Goal: Task Accomplishment & Management: Manage account settings

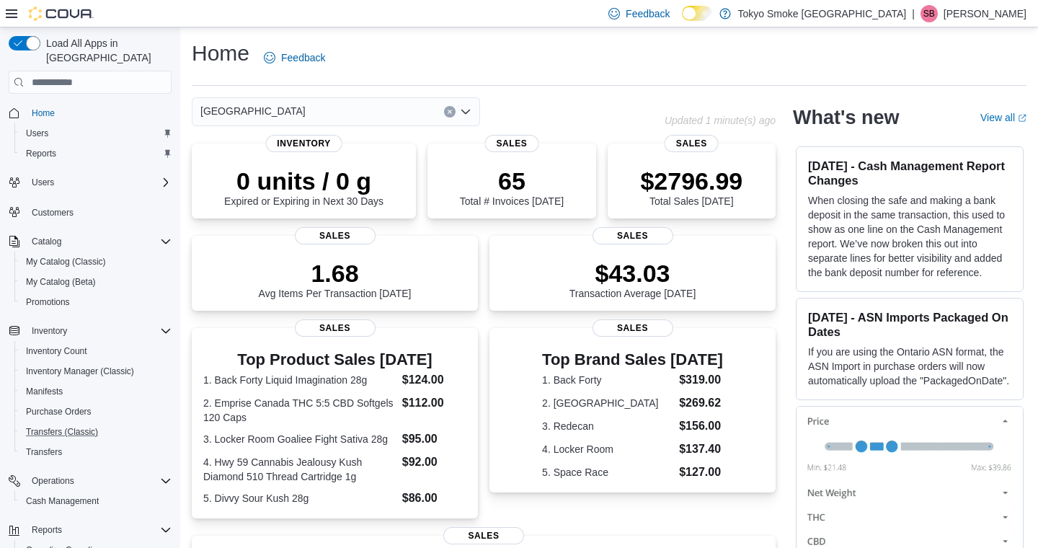
scroll to position [104, 0]
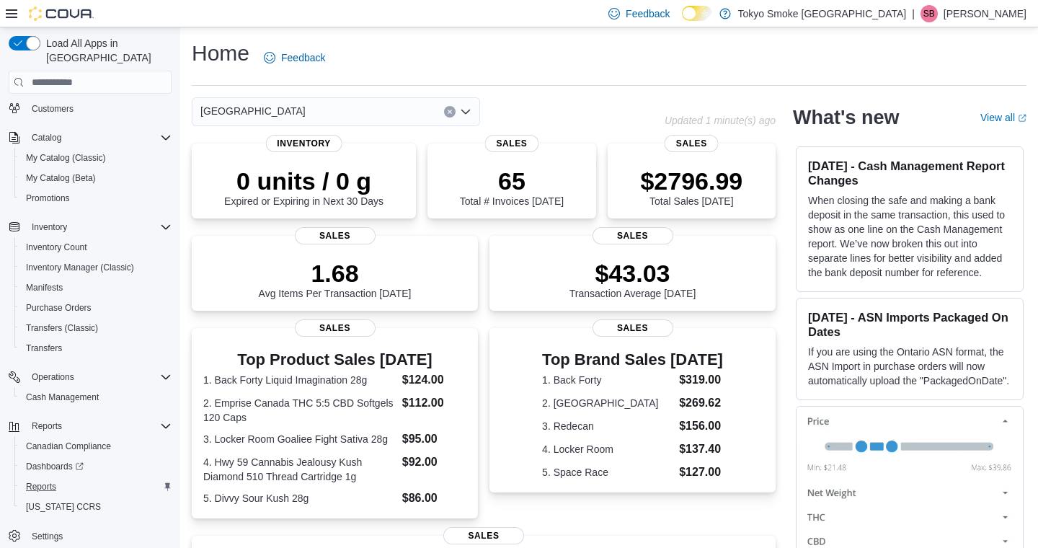
click at [40, 481] on button "Reports" at bounding box center [95, 486] width 163 height 20
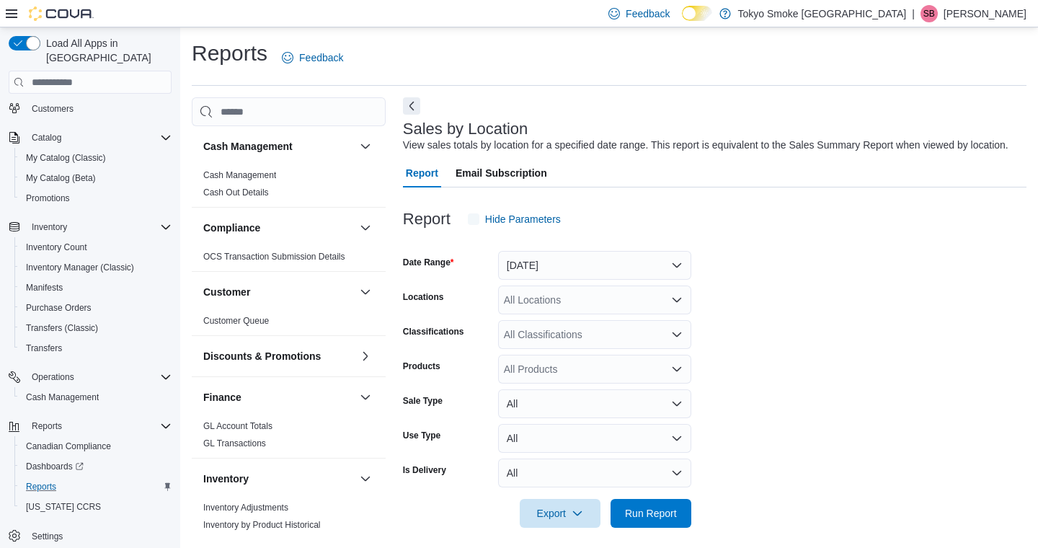
scroll to position [24, 0]
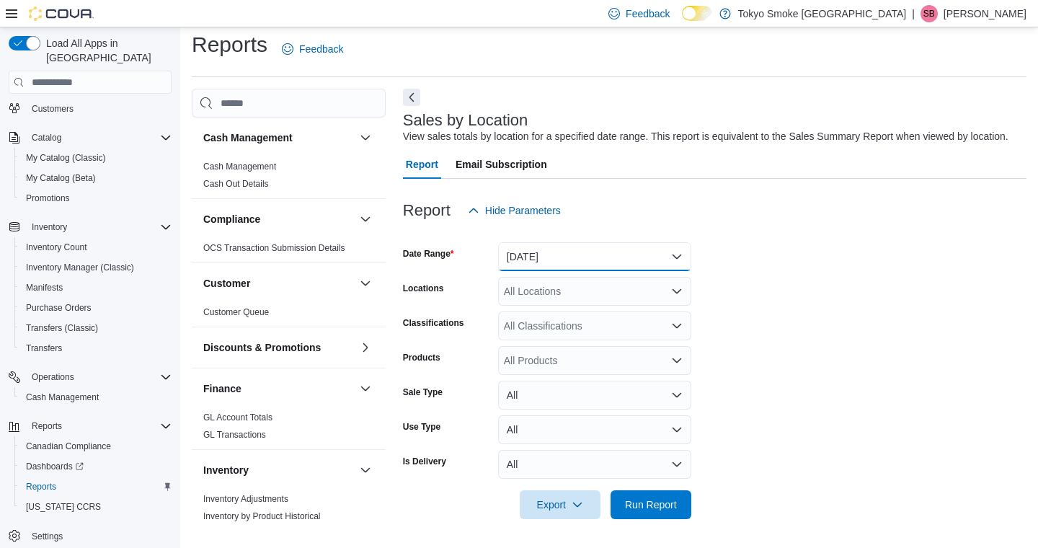
click at [548, 252] on button "Yesterday" at bounding box center [594, 256] width 193 height 29
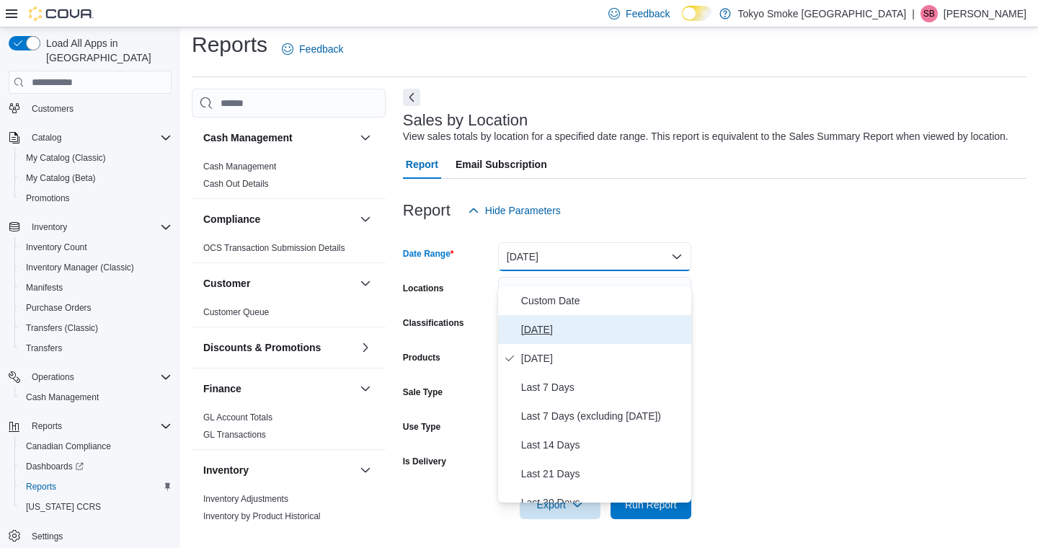
click at [564, 321] on span "Today" at bounding box center [603, 329] width 164 height 17
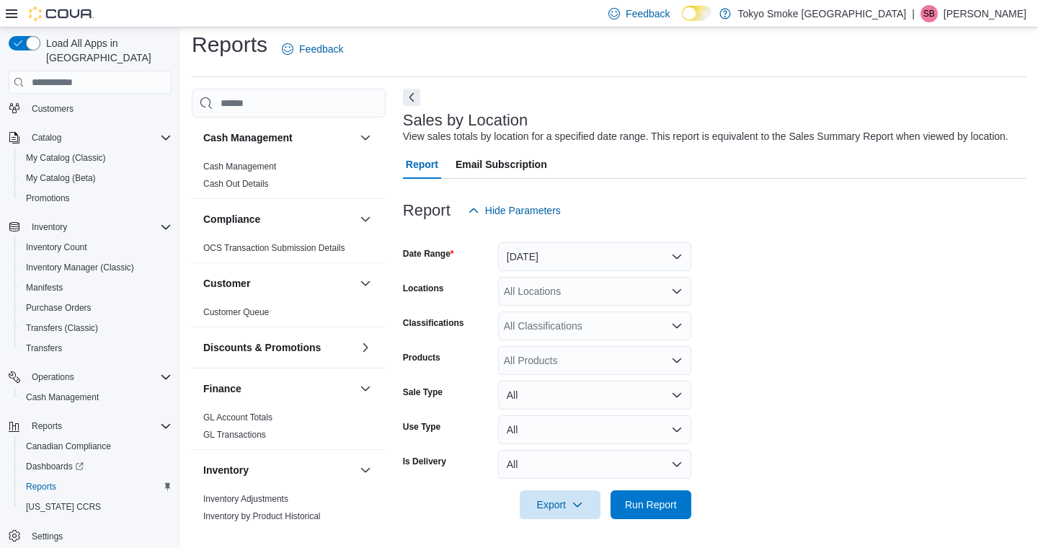
click at [747, 298] on form "Date Range Today Locations All Locations Classifications All Classifications Pr…" at bounding box center [714, 372] width 623 height 294
click at [531, 294] on div "All Locations" at bounding box center [594, 291] width 193 height 29
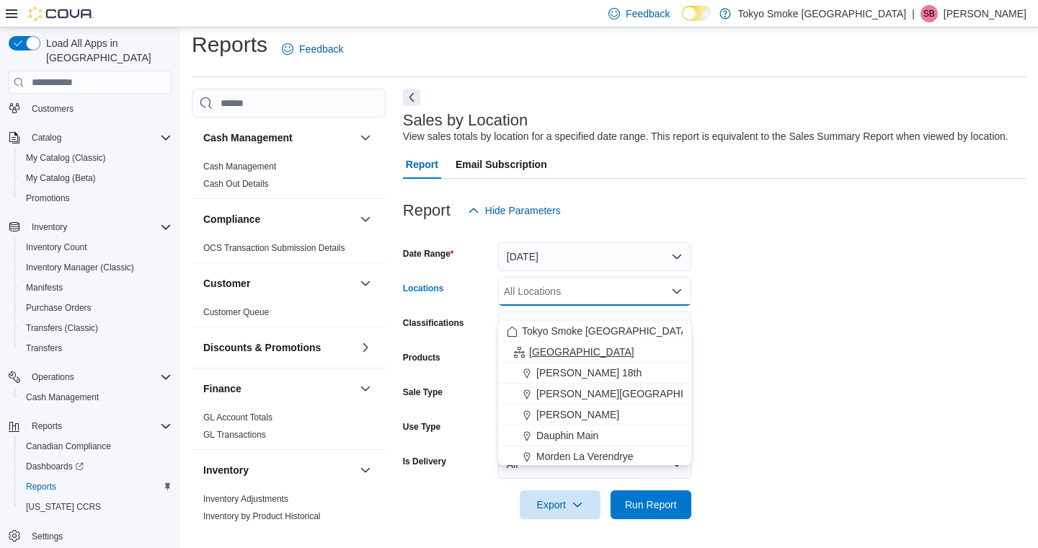
click at [545, 345] on span "[GEOGRAPHIC_DATA]" at bounding box center [581, 352] width 105 height 14
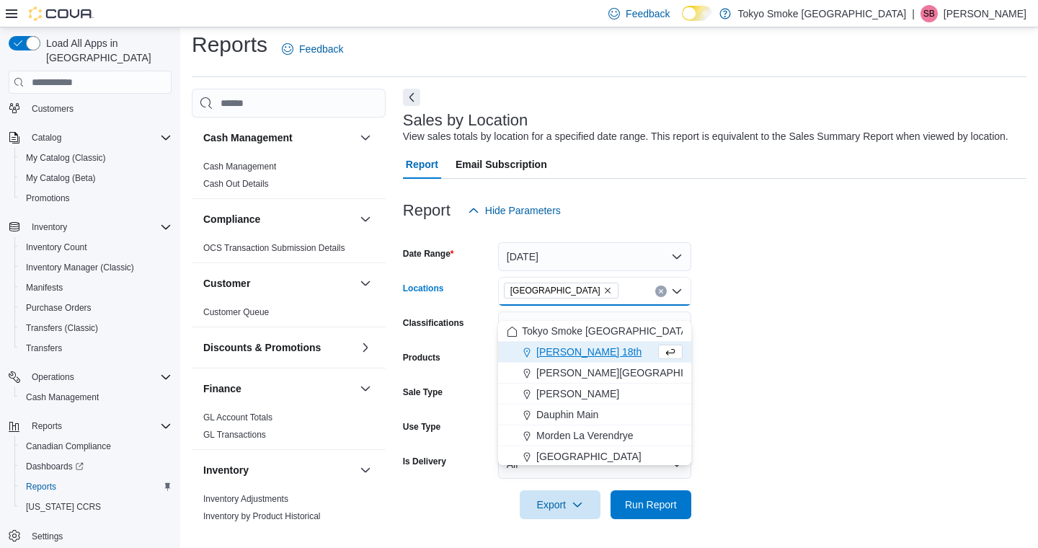
click at [776, 365] on form "Date Range Today Locations Manitoba Combo box. Selected. Manitoba. Press Backsp…" at bounding box center [714, 372] width 623 height 294
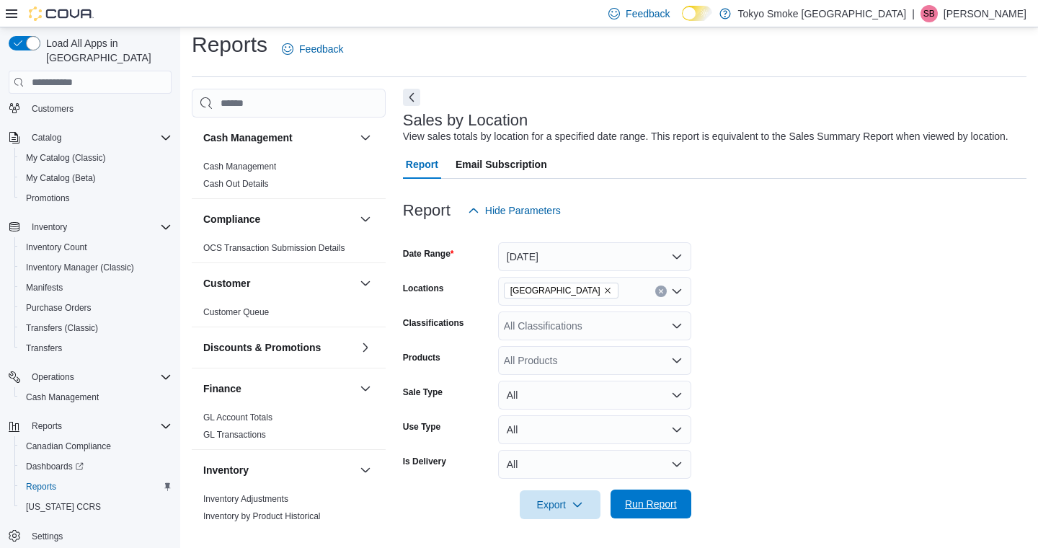
click at [645, 502] on span "Run Report" at bounding box center [651, 504] width 52 height 14
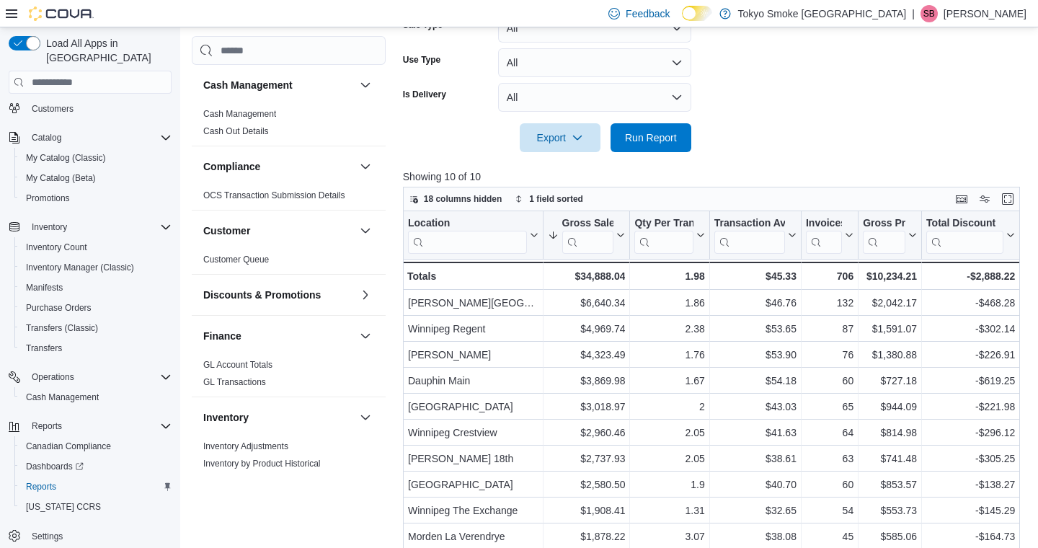
scroll to position [453, 0]
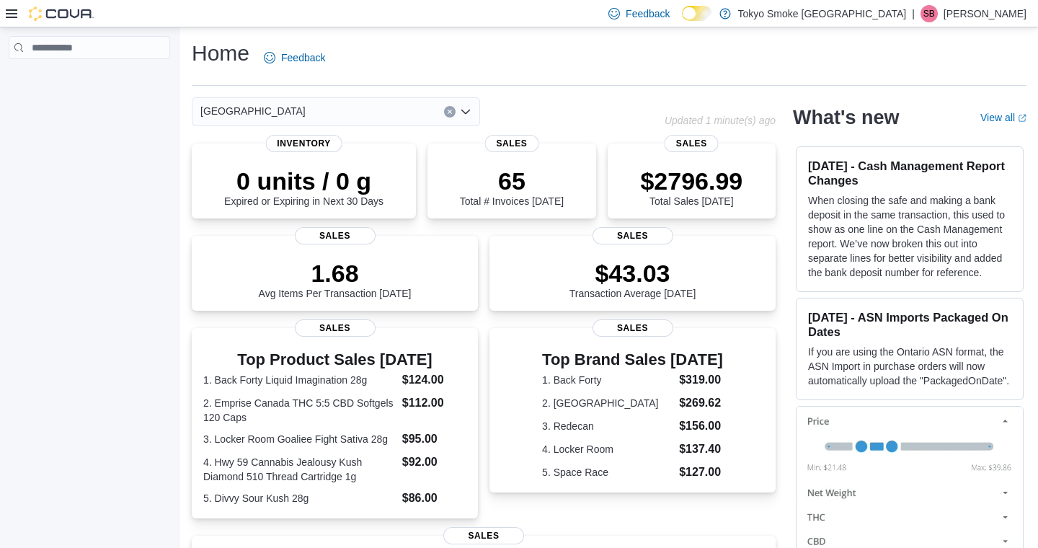
click at [86, 285] on div at bounding box center [89, 290] width 179 height 526
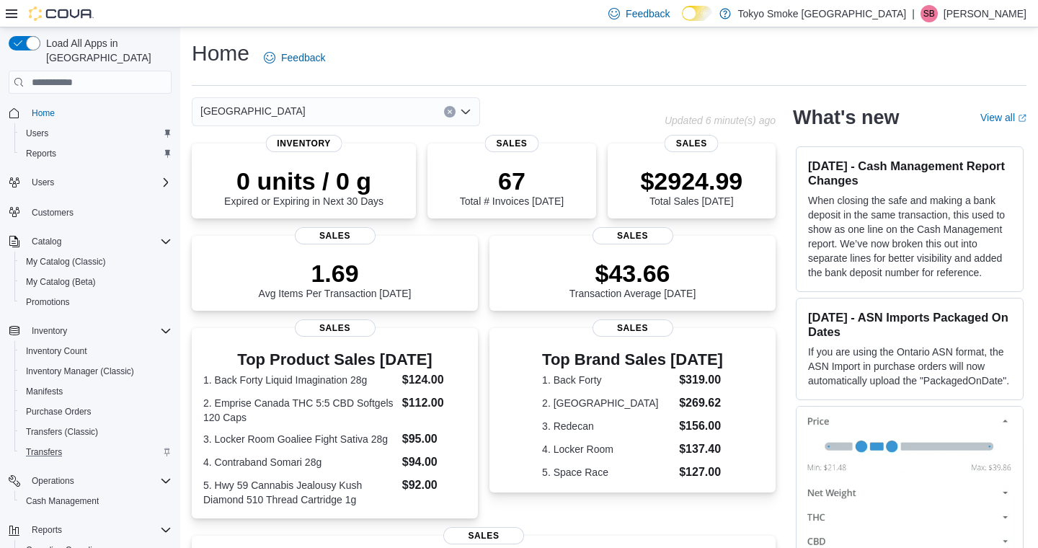
click at [86, 495] on span "Cash Management" at bounding box center [62, 501] width 73 height 12
click div "[GEOGRAPHIC_DATA]"
click span "[GEOGRAPHIC_DATA]"
click h4 "POS 4"
click span "IN7JGD-6874965"
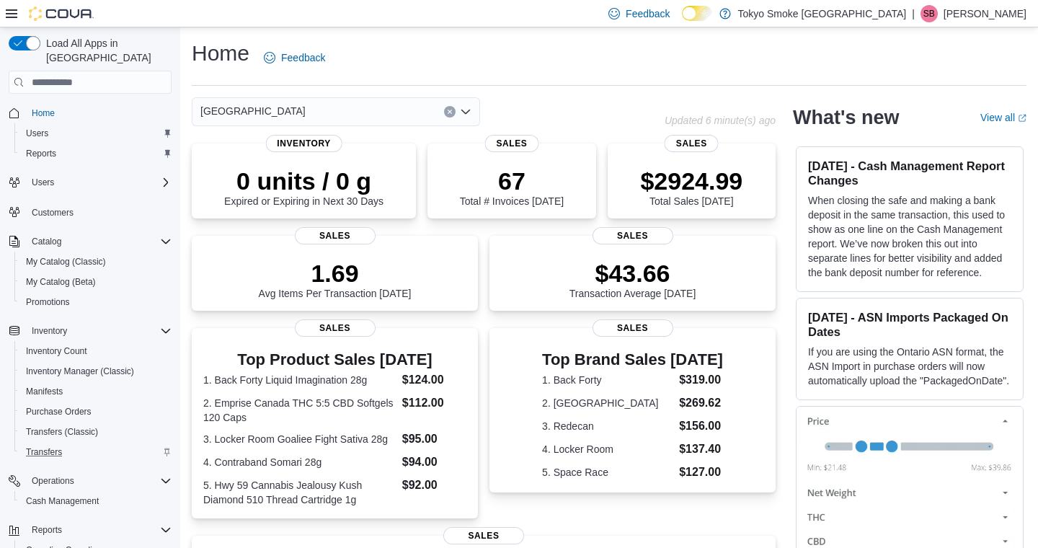
click span "Modify Payment"
click div "Select a payment type"
click span "MasterCard"
click span "Save"
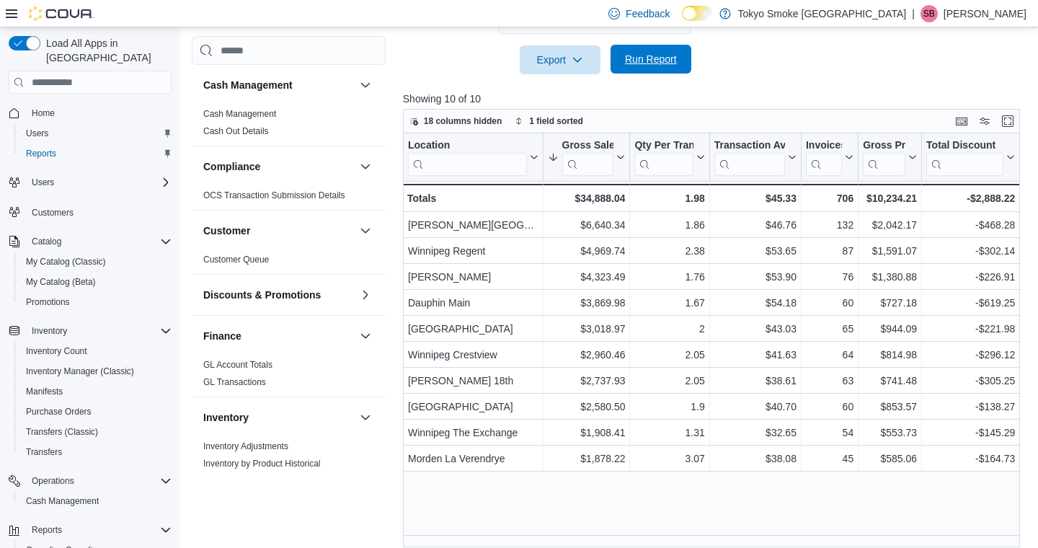
scroll to position [104, 0]
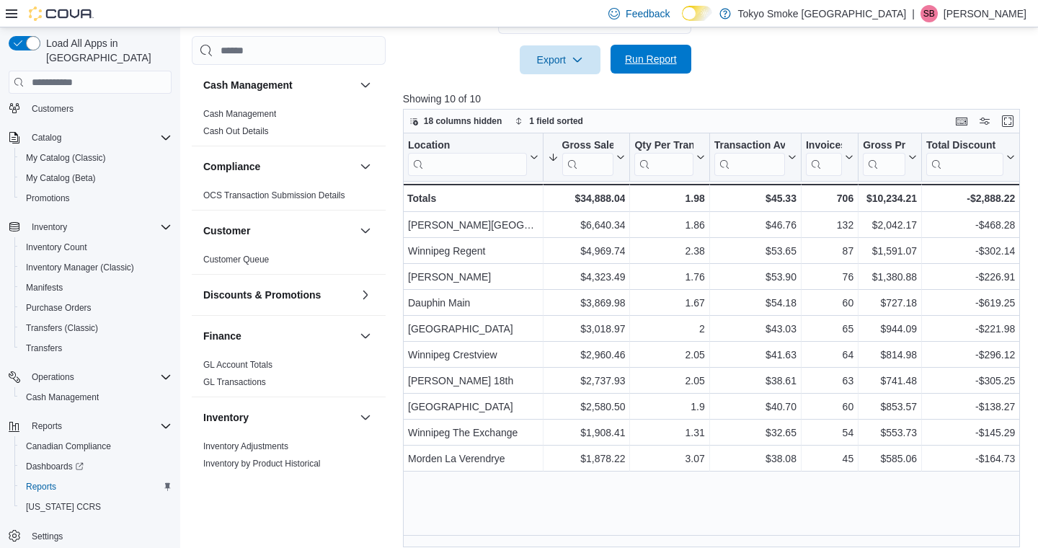
click at [669, 66] on span "Run Report" at bounding box center [651, 59] width 52 height 14
